Goal: Book appointment/travel/reservation

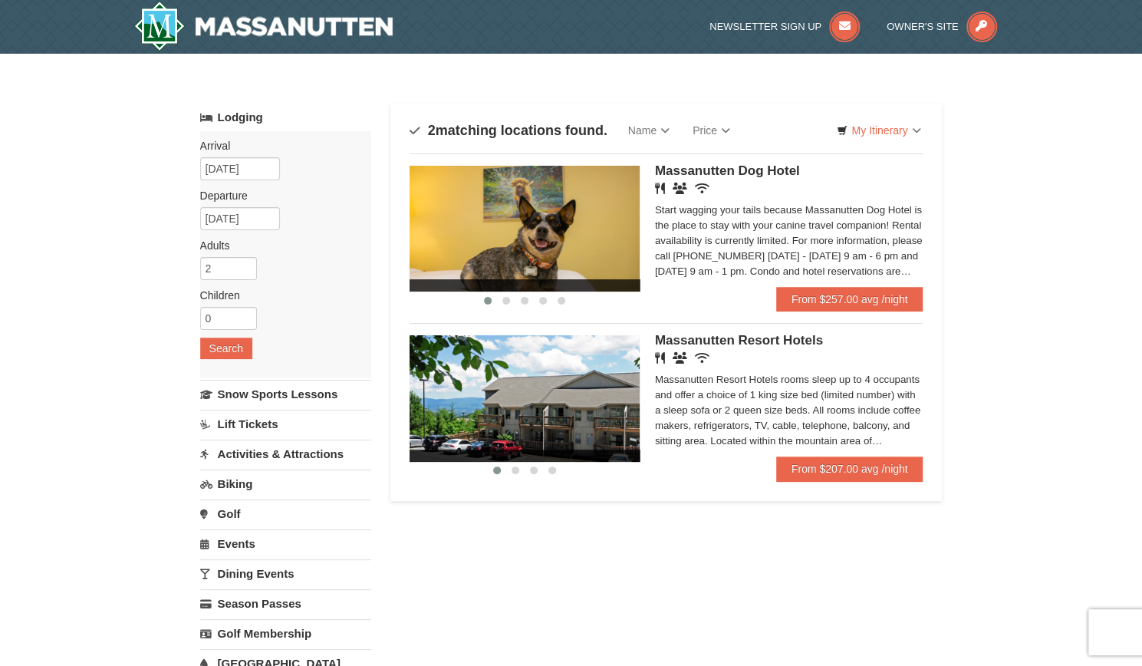
click at [864, 440] on div "Massanutten Resort Hotels rooms sleep up to 4 occupants and offer a choice of 1…" at bounding box center [789, 410] width 268 height 77
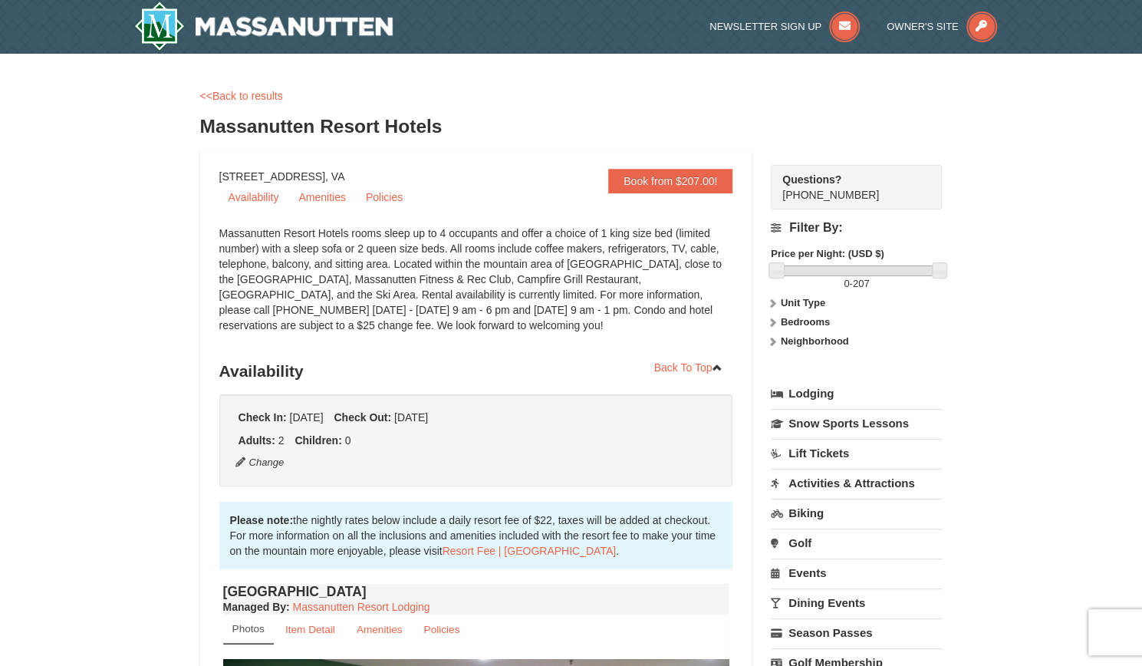
click at [339, 268] on div "Massanutten Resort Hotels rooms sleep up to 4 occupants and offer a choice of 1…" at bounding box center [476, 287] width 514 height 123
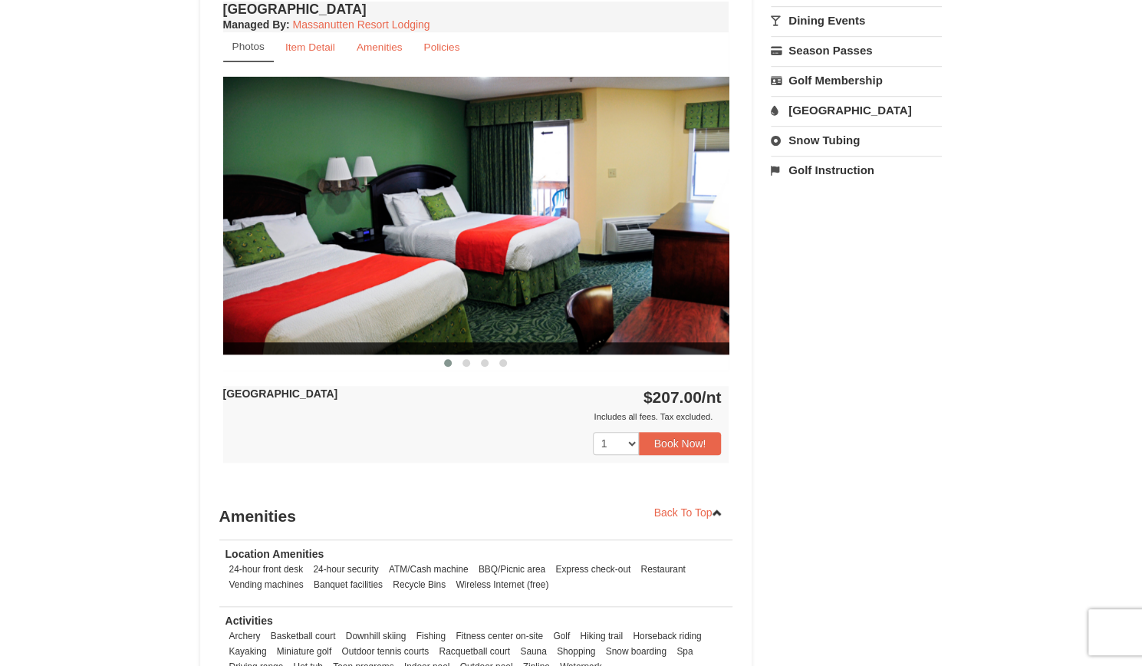
drag, startPoint x: 1153, startPoint y: 262, endPoint x: 840, endPoint y: 278, distance: 313.4
click at [840, 278] on div "Book from $207.00! 1822 Resort Drive, Massanutten, VA Availability Amenities Po…" at bounding box center [571, 176] width 743 height 1218
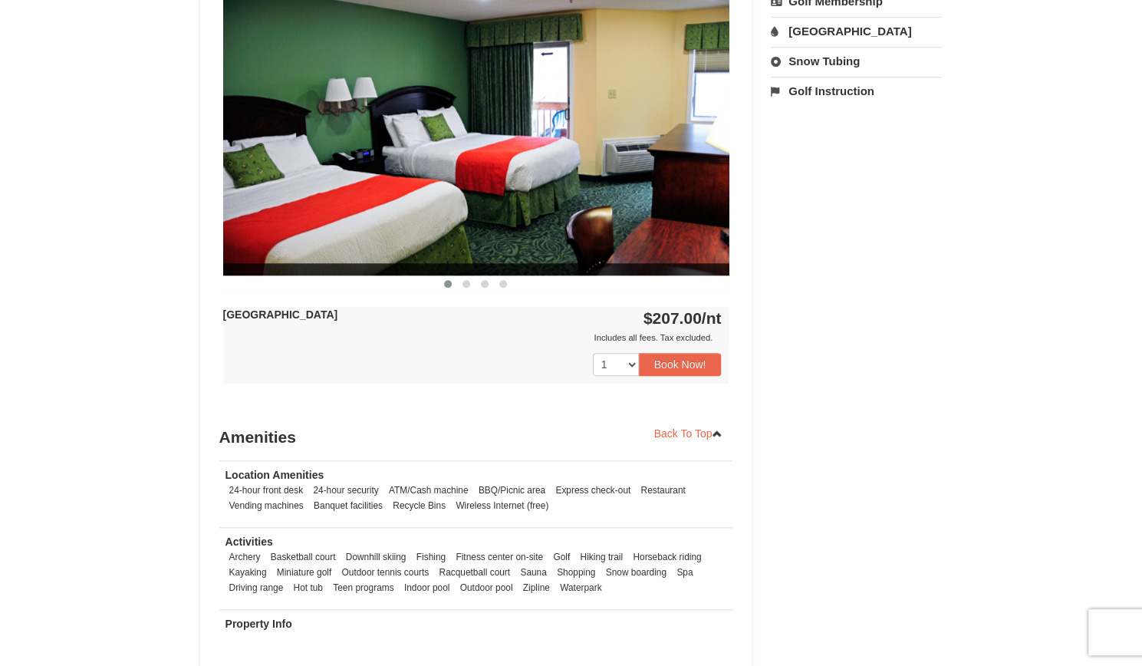
scroll to position [638, 0]
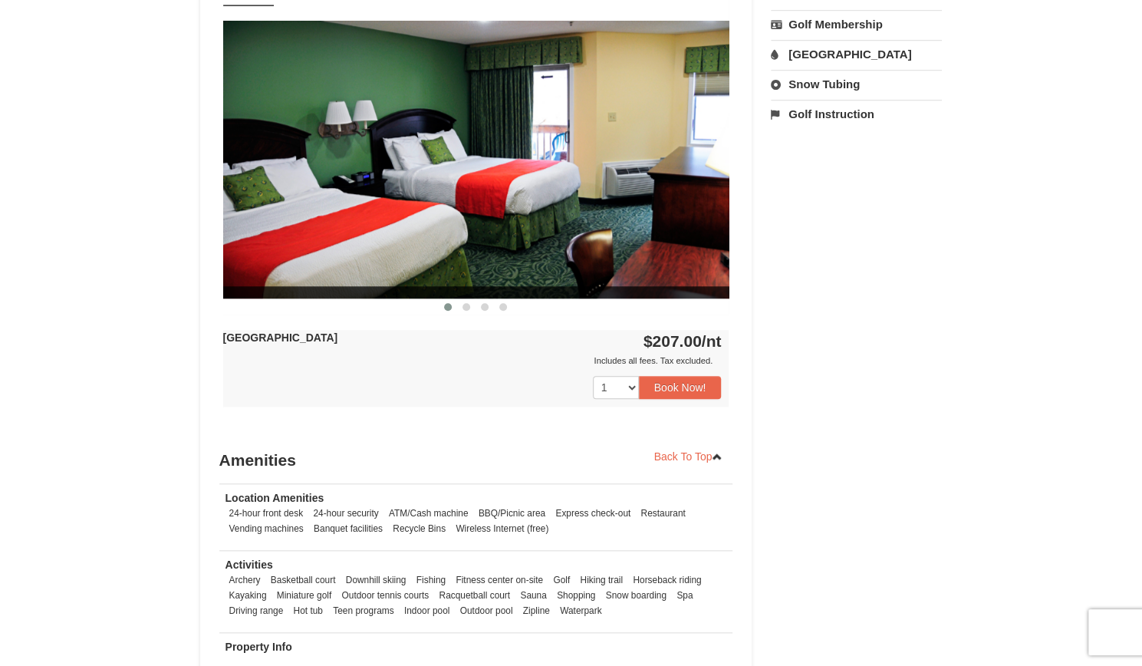
click at [697, 153] on img at bounding box center [476, 159] width 506 height 277
click at [462, 305] on button at bounding box center [466, 306] width 18 height 15
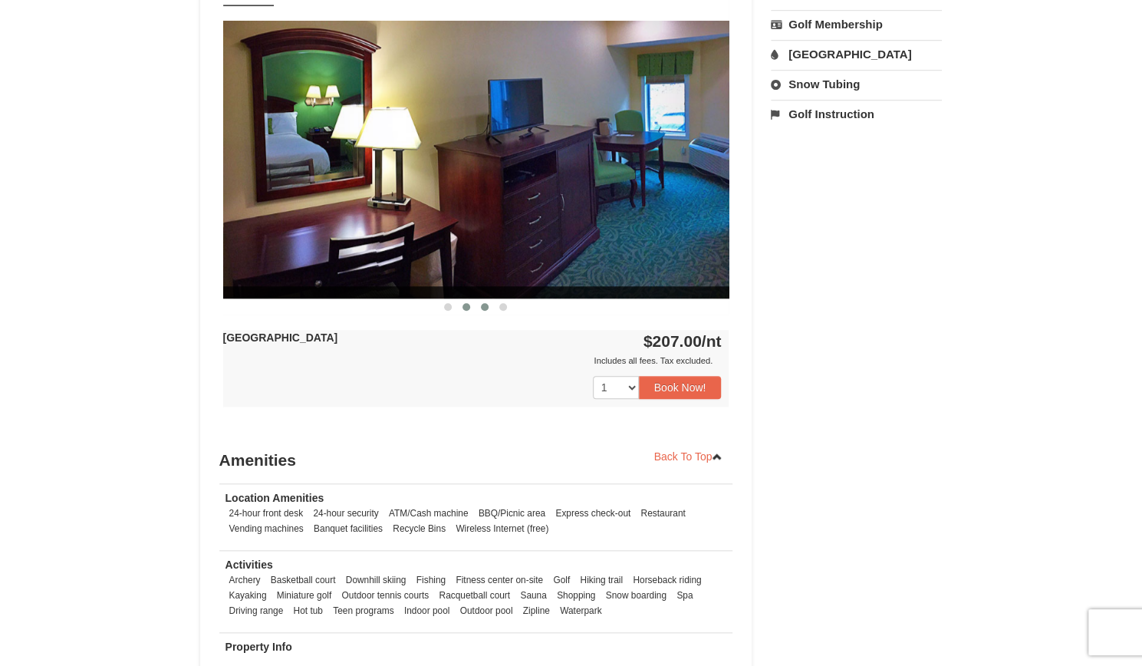
click at [481, 308] on button at bounding box center [485, 306] width 18 height 15
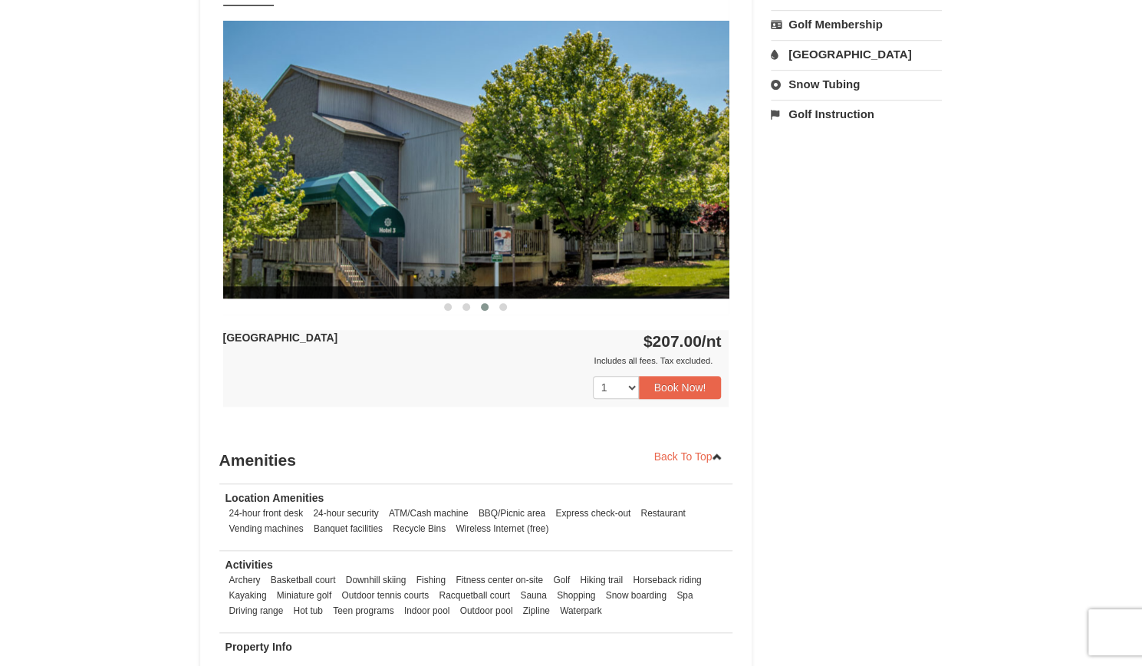
click at [507, 314] on div "Hotel Queen Room Managed By : Massanutten Resort Lodging Photos Item Detail Ame…" at bounding box center [476, 190] width 514 height 496
click at [506, 305] on span at bounding box center [503, 307] width 8 height 8
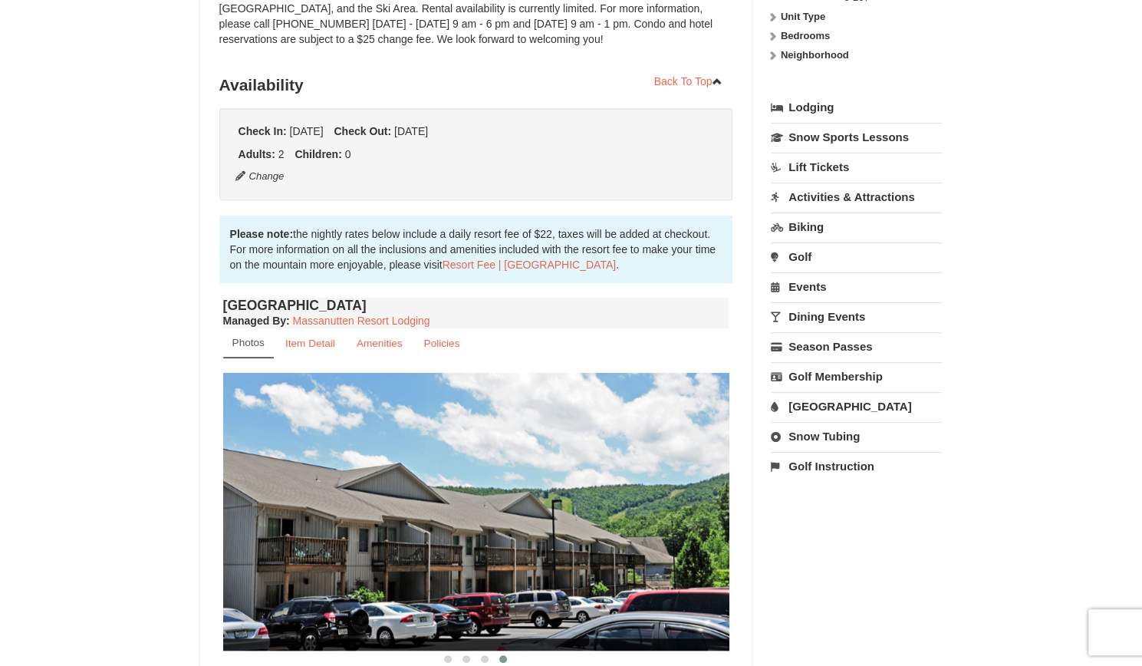
scroll to position [0, 0]
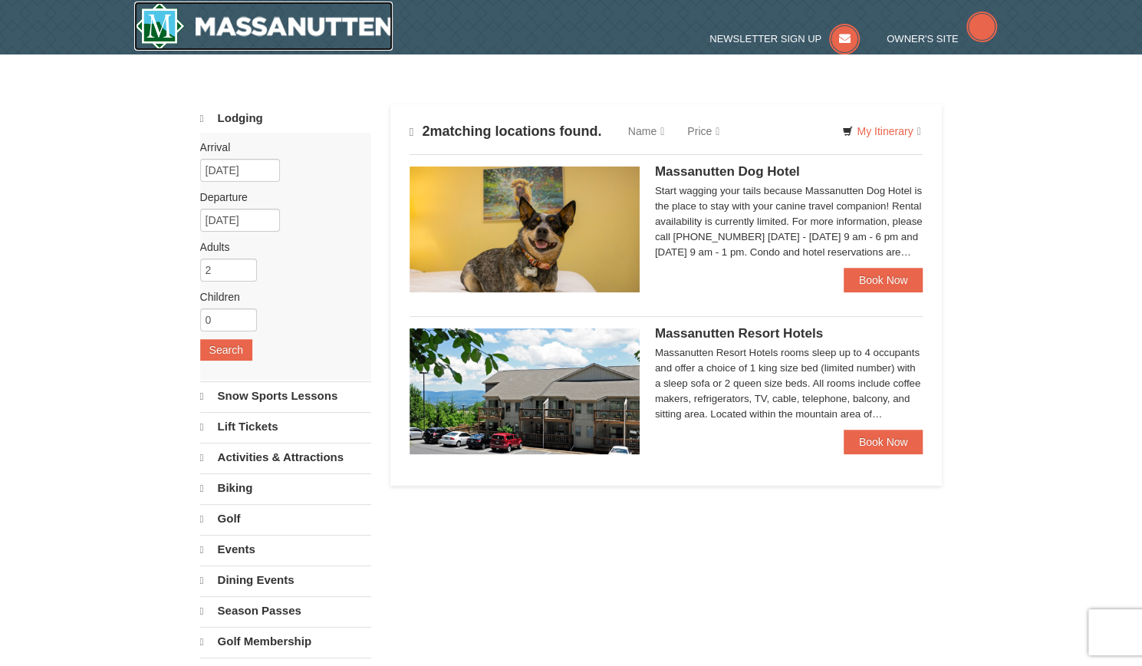
click at [330, 10] on img at bounding box center [263, 26] width 259 height 49
